Goal: Task Accomplishment & Management: Manage account settings

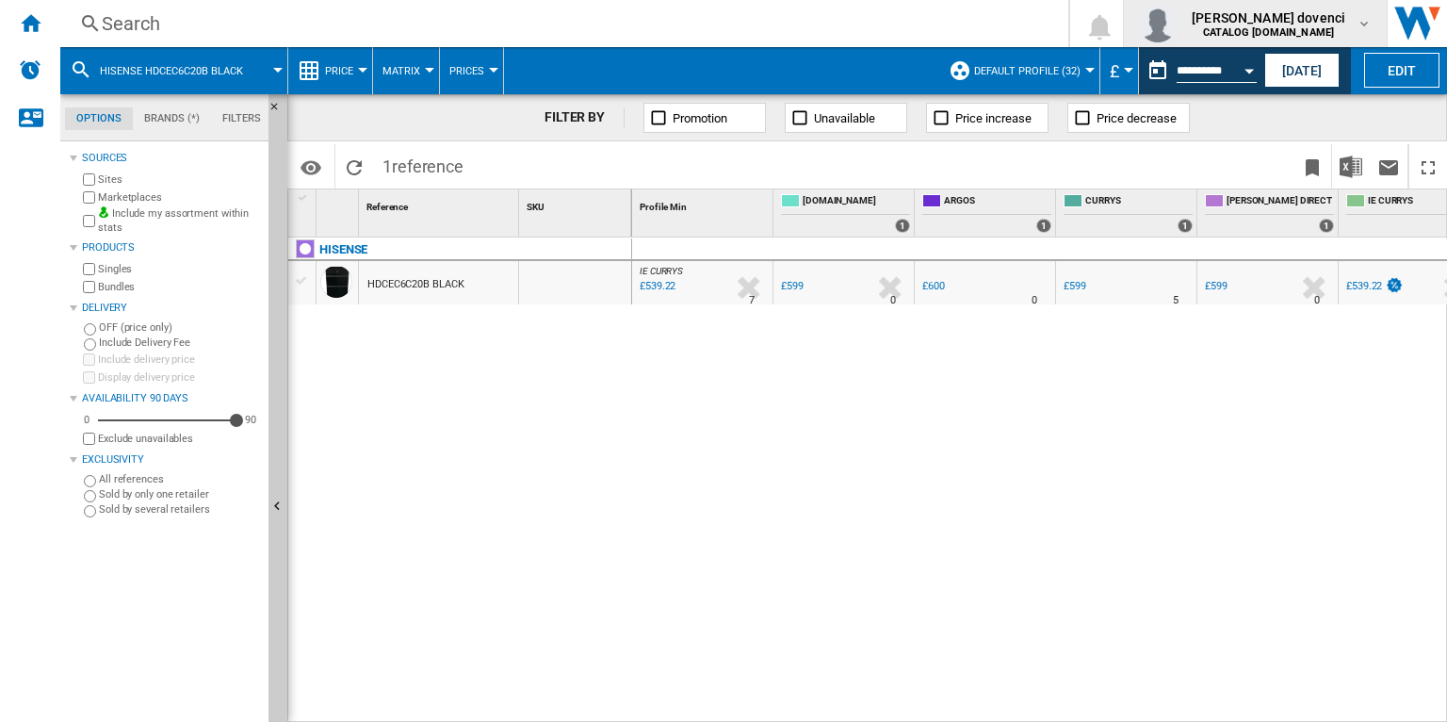
click at [1293, 34] on b "CATALOG [DOMAIN_NAME]" at bounding box center [1268, 32] width 131 height 12
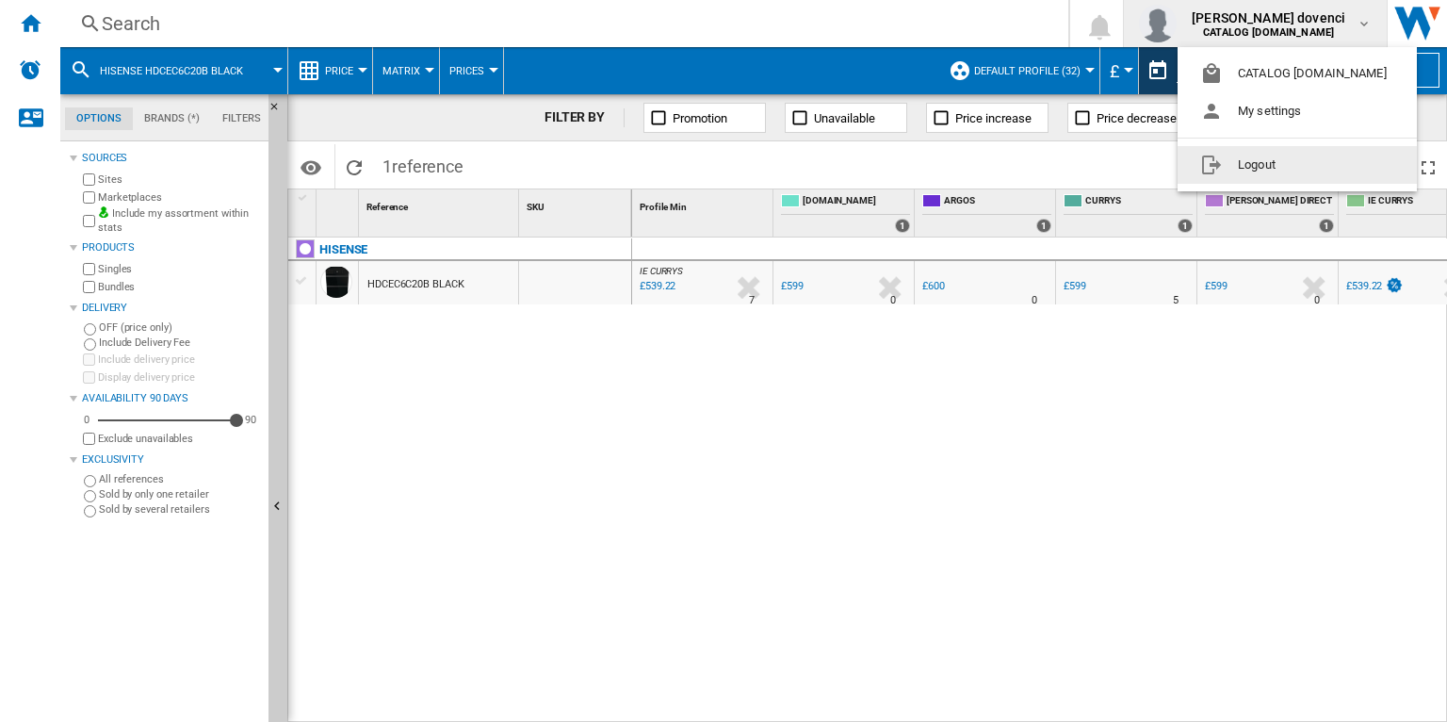
click at [1279, 162] on button "Logout" at bounding box center [1297, 165] width 239 height 38
